Goal: Check status: Check status

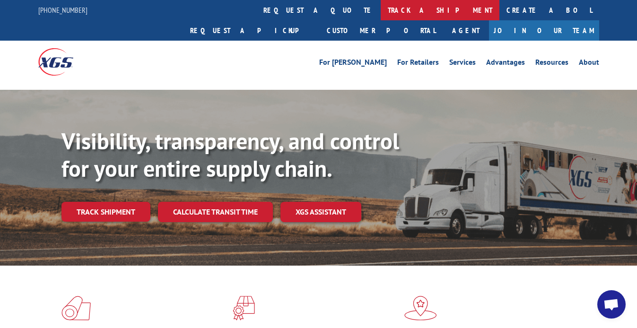
click at [381, 13] on link "track a shipment" at bounding box center [440, 10] width 119 height 20
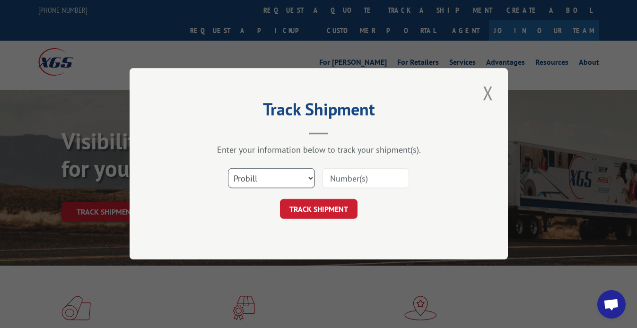
click at [283, 178] on select "Select category... Probill BOL PO" at bounding box center [271, 179] width 87 height 20
click at [228, 169] on select "Select category... Probill BOL PO" at bounding box center [271, 179] width 87 height 20
click at [351, 177] on input at bounding box center [365, 179] width 87 height 20
click at [256, 182] on select "Select category... Probill BOL PO" at bounding box center [271, 179] width 87 height 20
select select "po"
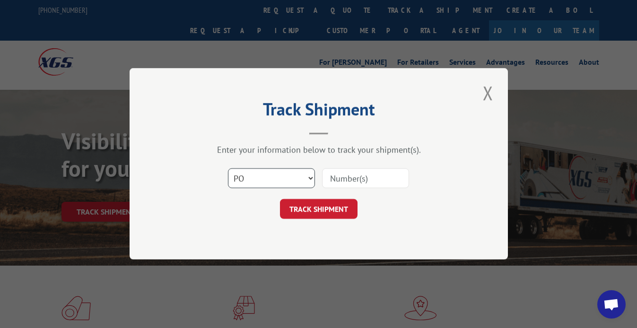
click at [228, 169] on select "Select category... Probill BOL PO" at bounding box center [271, 179] width 87 height 20
click at [345, 182] on input at bounding box center [365, 179] width 87 height 20
type input "cg501323"
click at [333, 208] on button "TRACK SHIPMENT" at bounding box center [319, 210] width 78 height 20
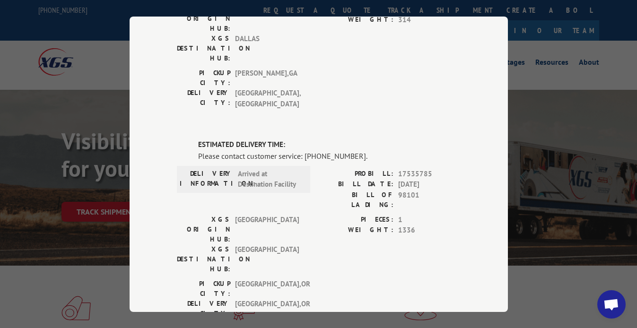
scroll to position [320, 0]
